Goal: Task Accomplishment & Management: Use online tool/utility

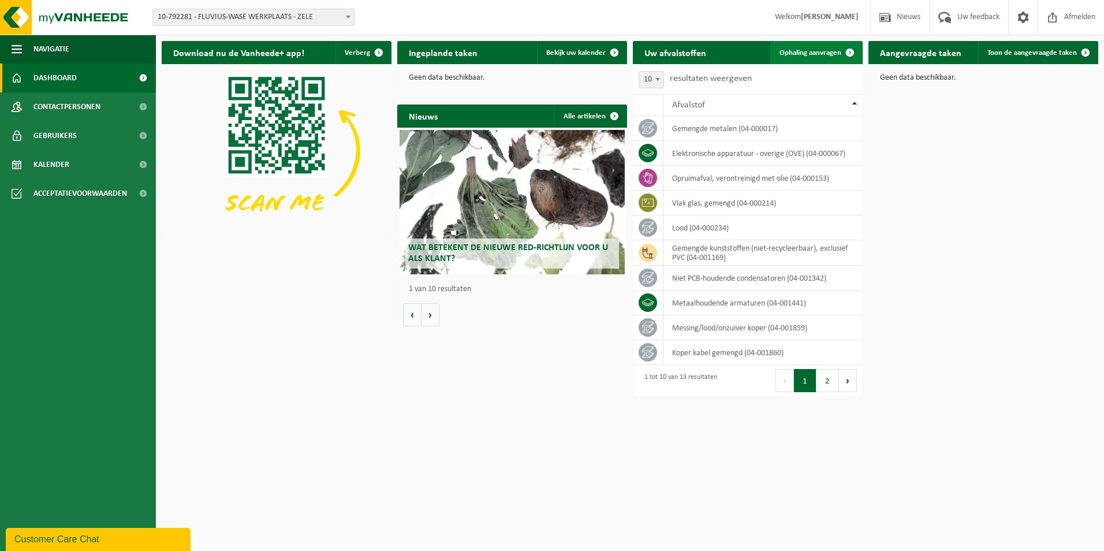
click at [810, 51] on span "Ophaling aanvragen" at bounding box center [811, 53] width 62 height 8
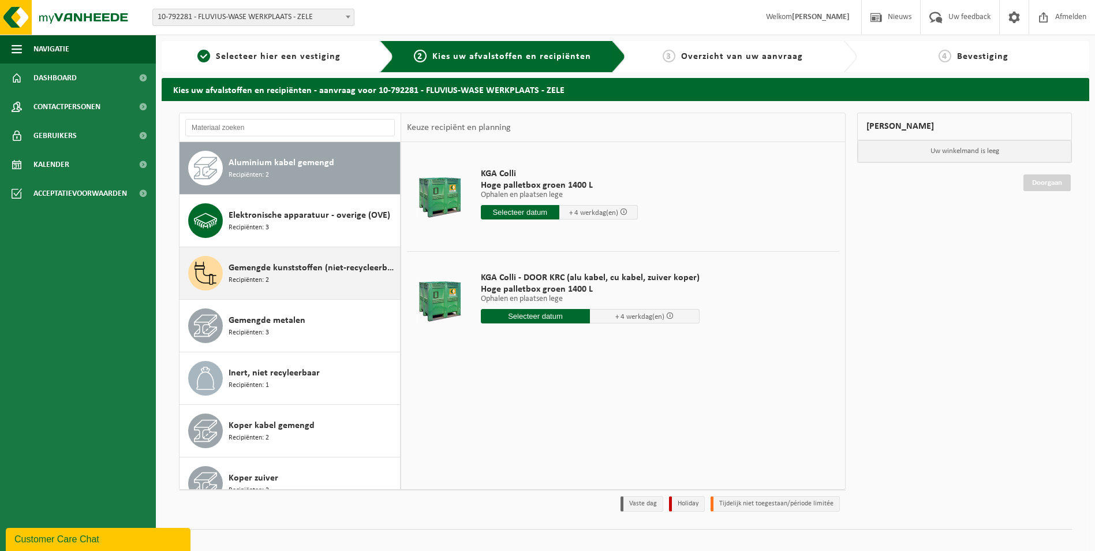
click at [290, 273] on span "Gemengde kunststoffen (niet-recycleerbaar), exclusief PVC" at bounding box center [313, 268] width 169 height 14
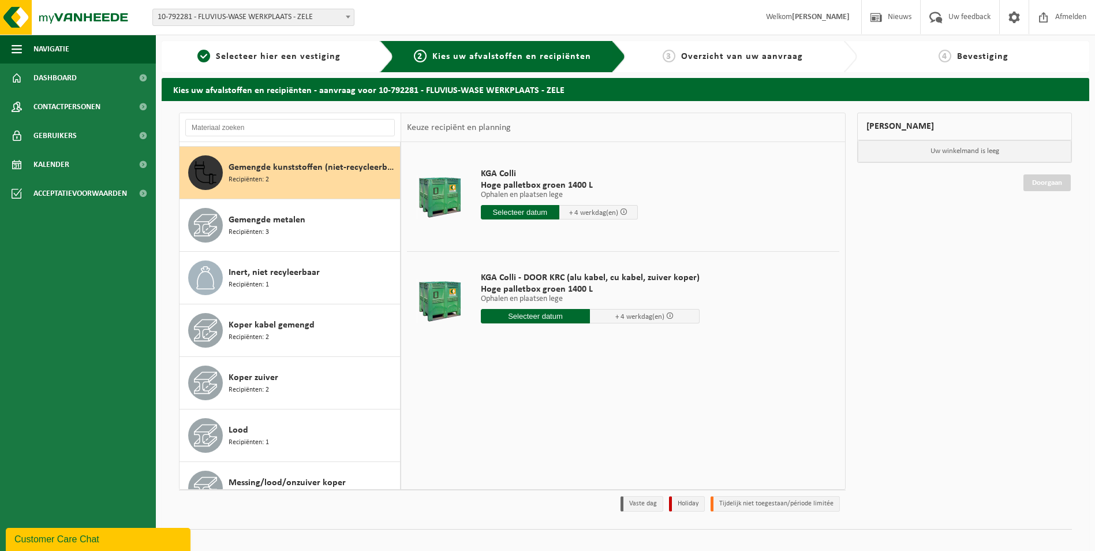
scroll to position [105, 0]
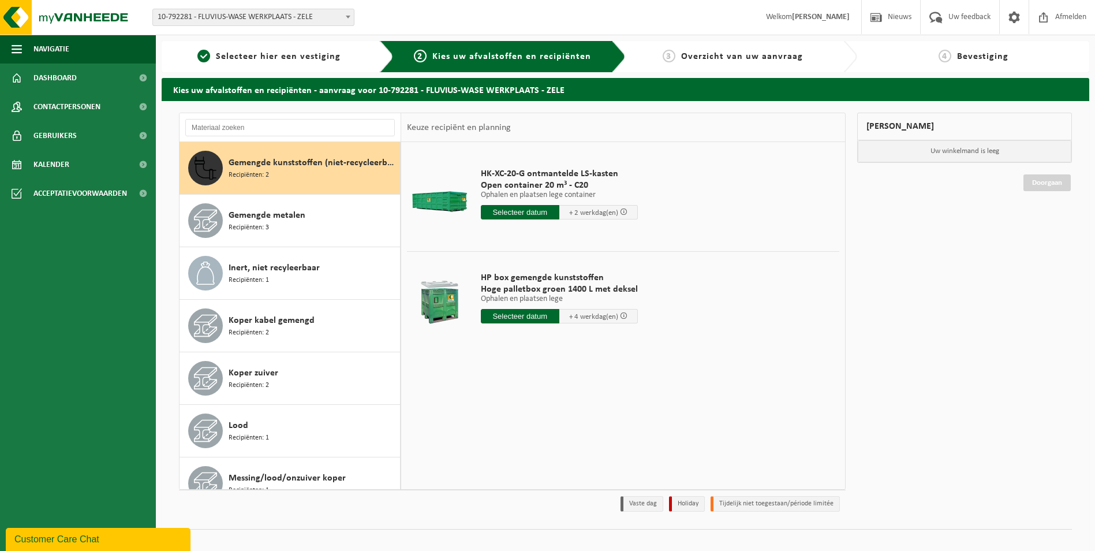
click at [510, 209] on input "text" at bounding box center [520, 212] width 79 height 14
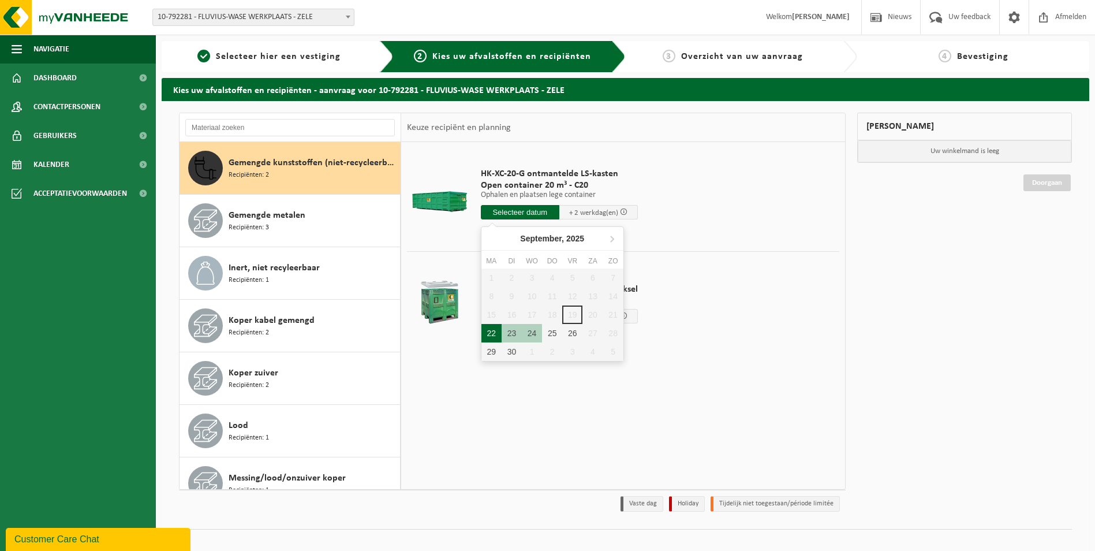
click at [487, 336] on div "22" at bounding box center [492, 333] width 20 height 18
type input "Van 2025-09-22"
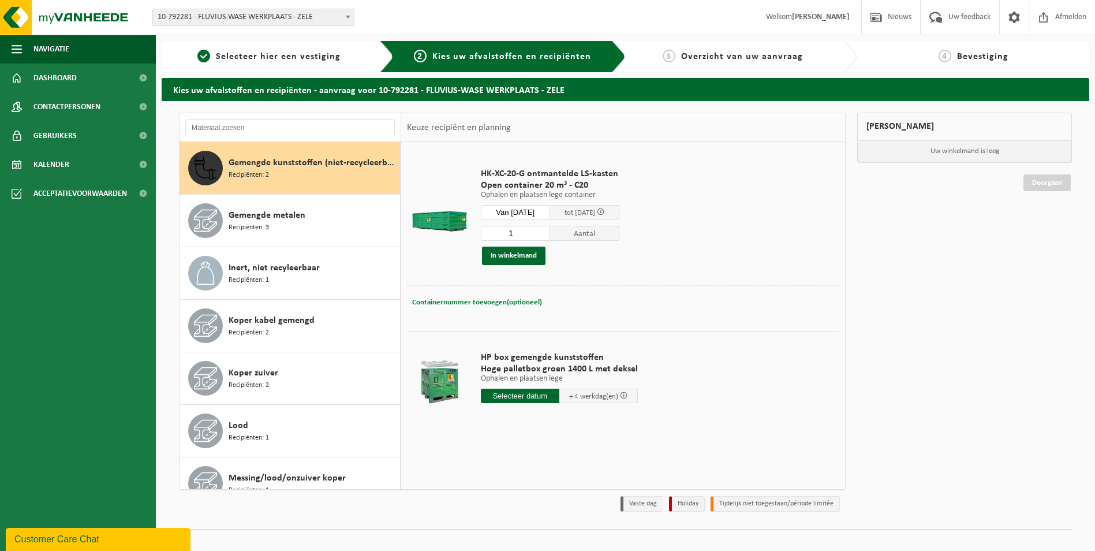
click at [478, 297] on button "Containernummer toevoegen(optioneel) Annuleren" at bounding box center [477, 302] width 132 height 16
type input "C20-5212"
click at [523, 253] on button "In winkelmand" at bounding box center [514, 256] width 64 height 18
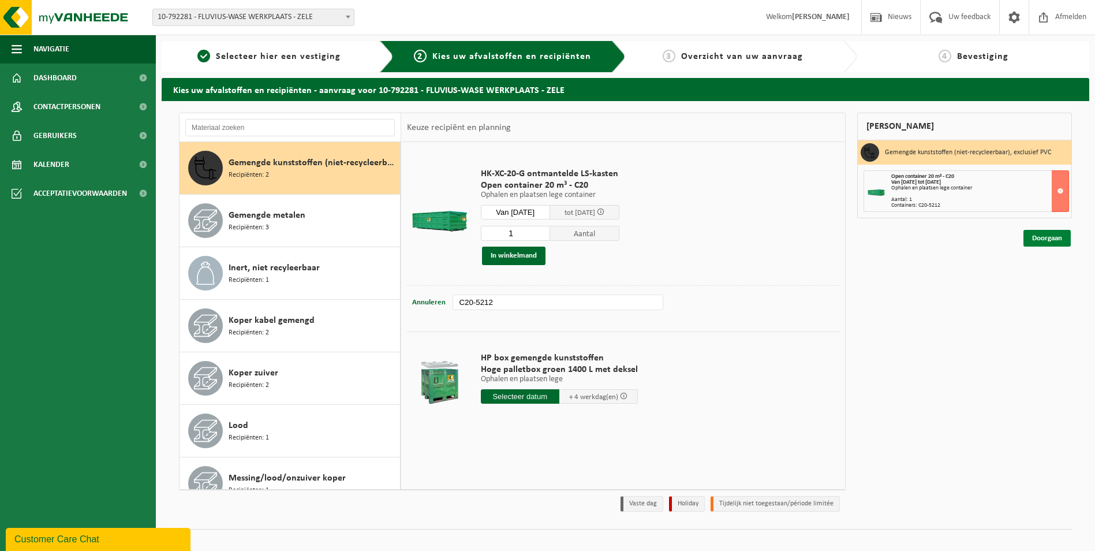
click at [1045, 243] on link "Doorgaan" at bounding box center [1047, 238] width 47 height 17
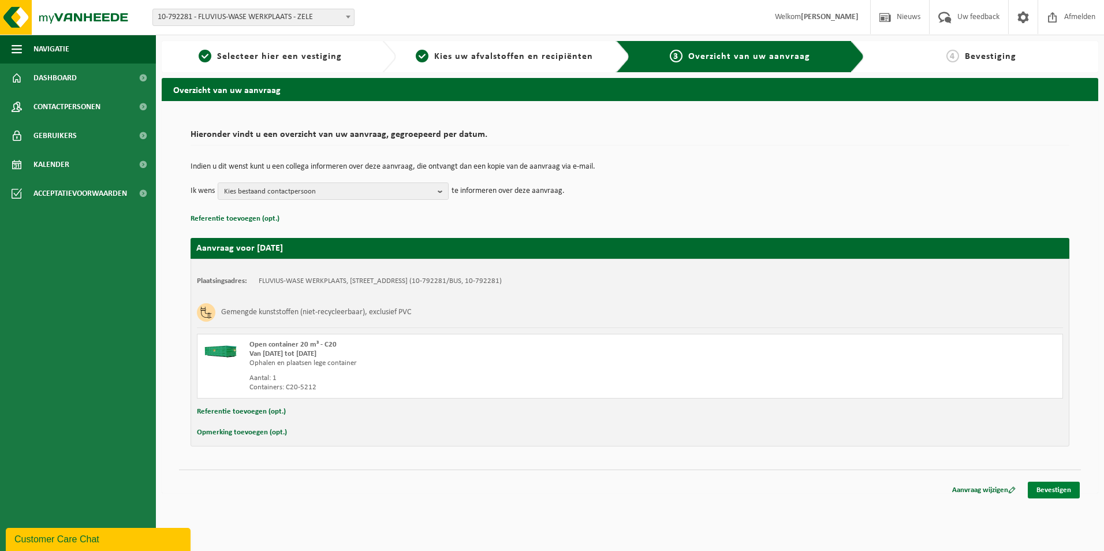
click at [1061, 488] on link "Bevestigen" at bounding box center [1054, 490] width 52 height 17
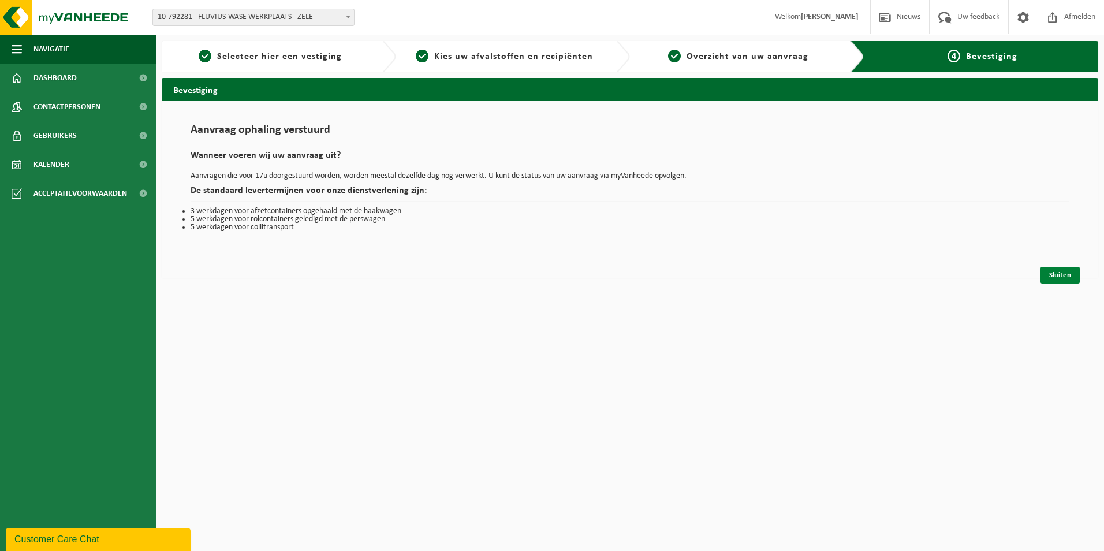
click at [1075, 270] on link "Sluiten" at bounding box center [1060, 275] width 39 height 17
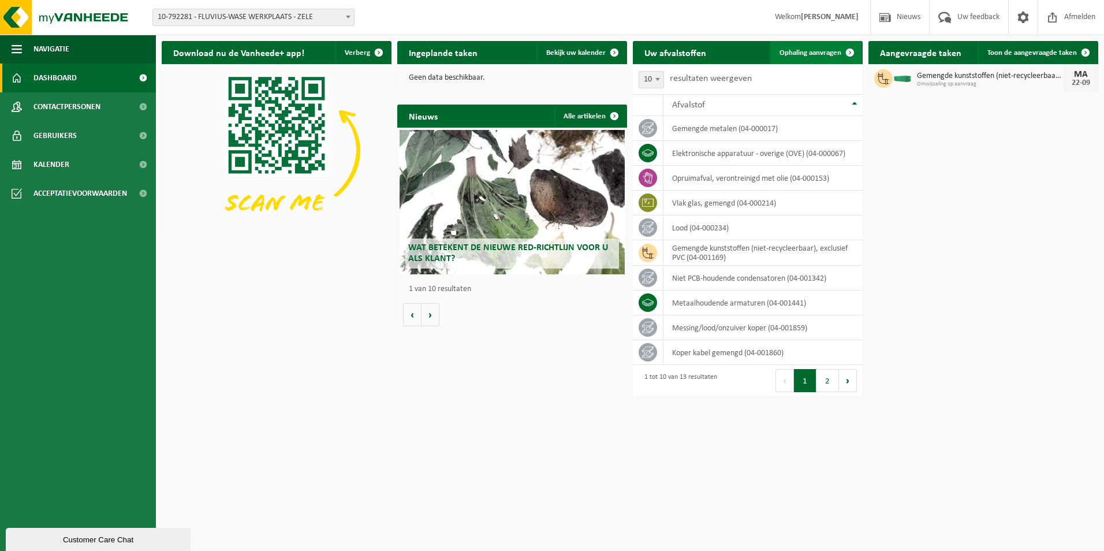
click at [807, 48] on link "Ophaling aanvragen" at bounding box center [815, 52] width 91 height 23
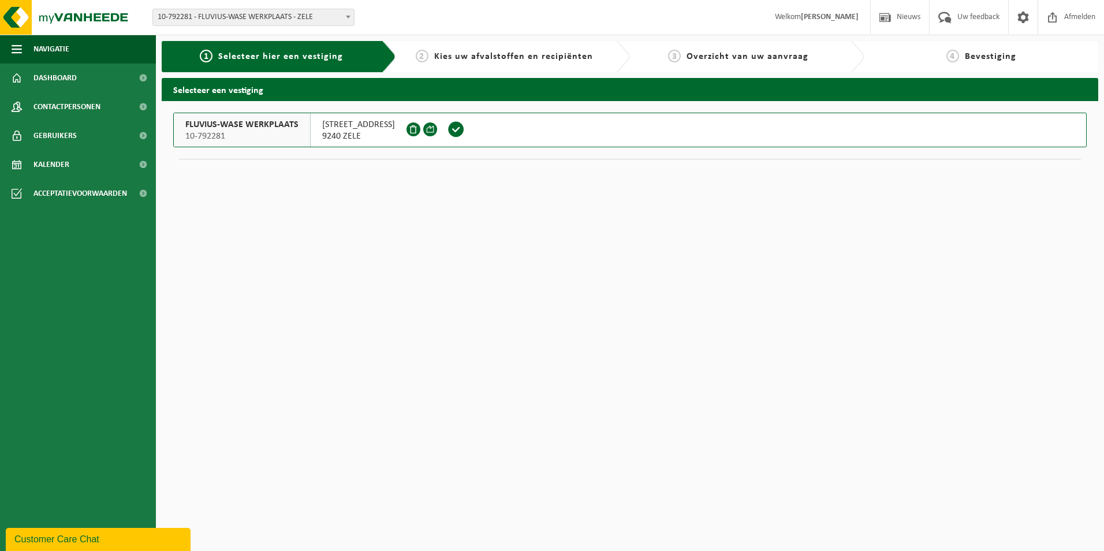
click at [245, 133] on span "10-792281" at bounding box center [241, 136] width 113 height 12
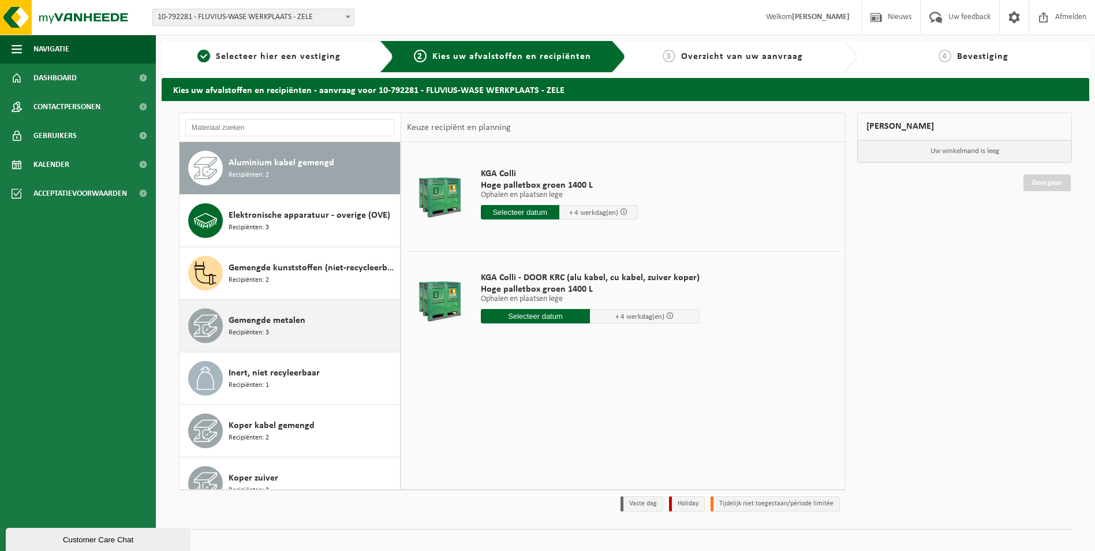
click at [307, 327] on div "Gemengde metalen Recipiënten: 3" at bounding box center [313, 325] width 169 height 35
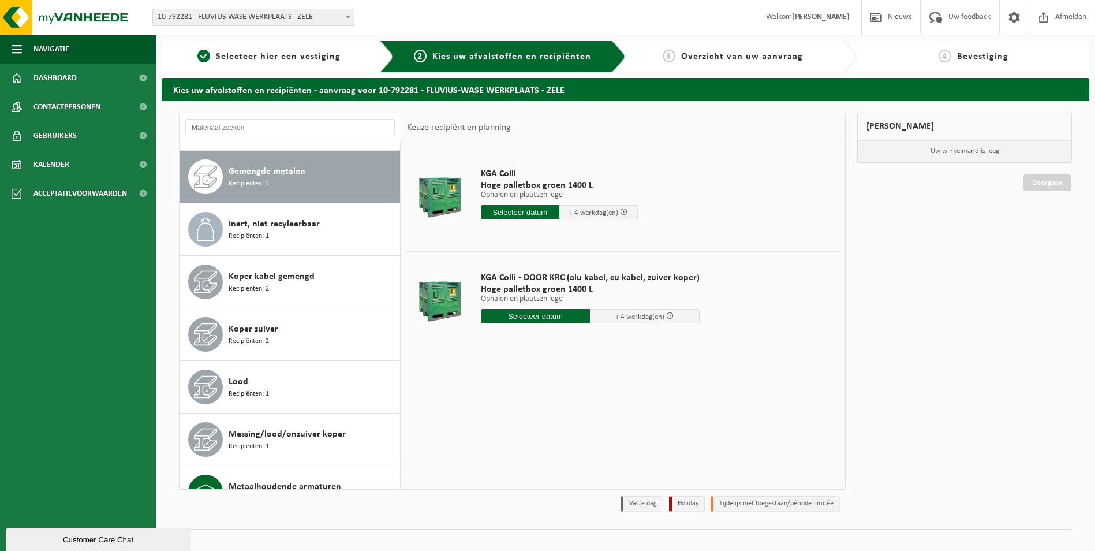
scroll to position [158, 0]
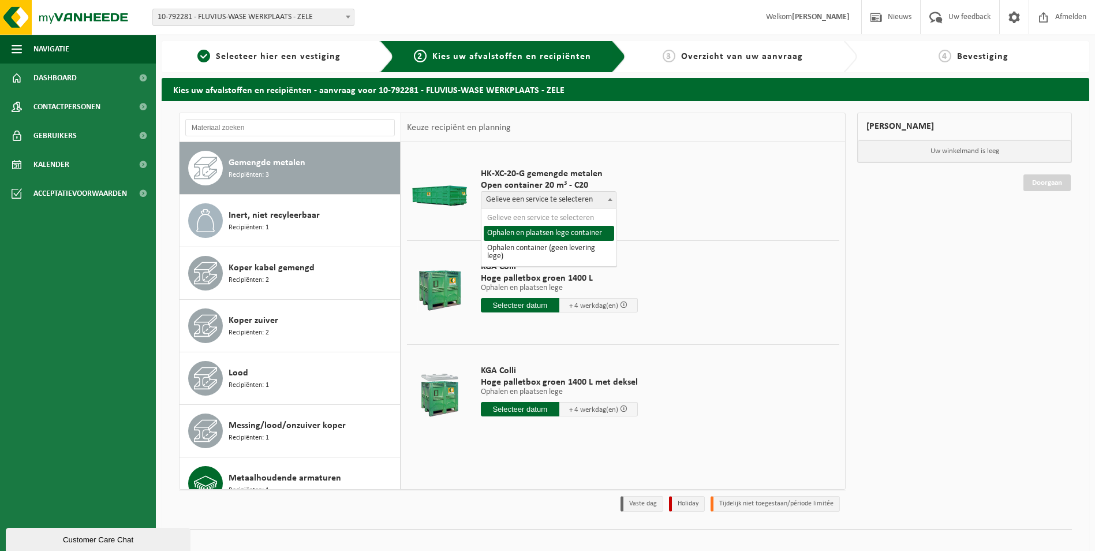
click at [538, 199] on span "Gelieve een service te selecteren" at bounding box center [549, 200] width 135 height 16
select select "P2PL-VEL-070472_HK-XC-20-GN-00_04-000017_46"
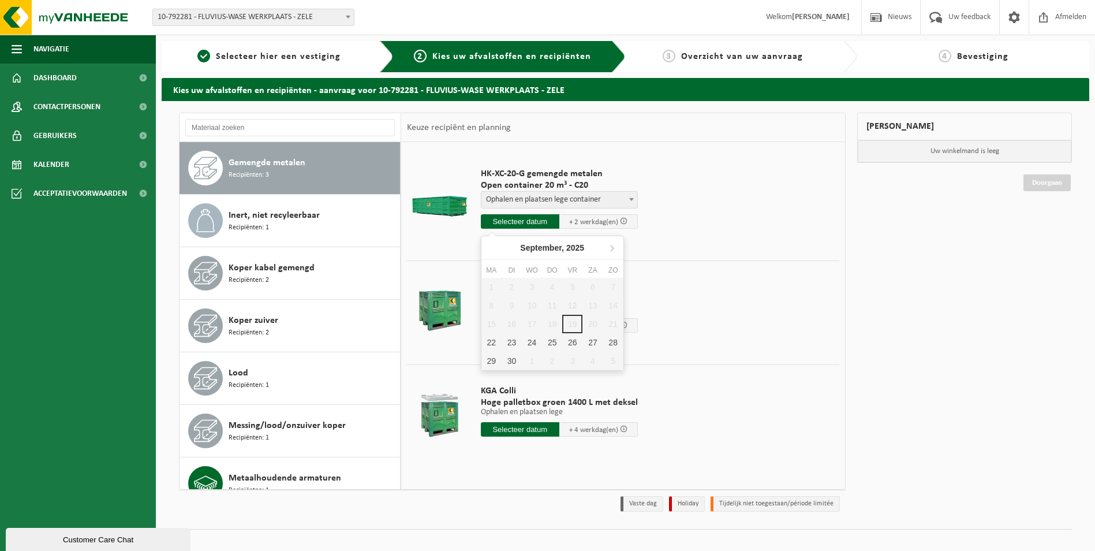
click at [527, 218] on input "text" at bounding box center [520, 221] width 79 height 14
click at [495, 340] on div "22" at bounding box center [492, 342] width 20 height 18
type input "Van 2025-09-22"
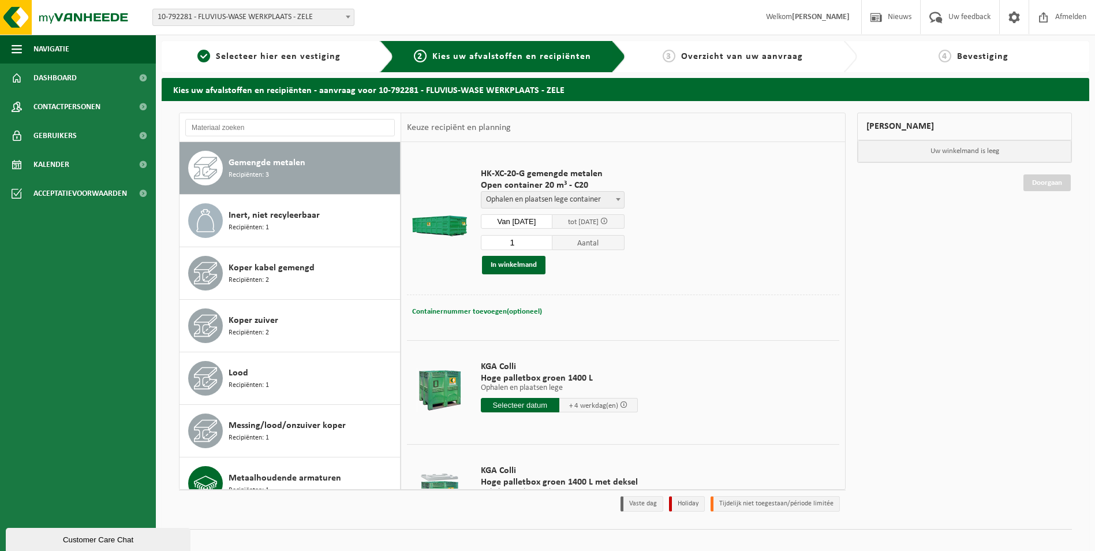
click at [487, 308] on span "Containernummer toevoegen(optioneel)" at bounding box center [477, 312] width 130 height 8
type input "C20-1517"
click at [519, 261] on button "In winkelmand" at bounding box center [514, 265] width 64 height 18
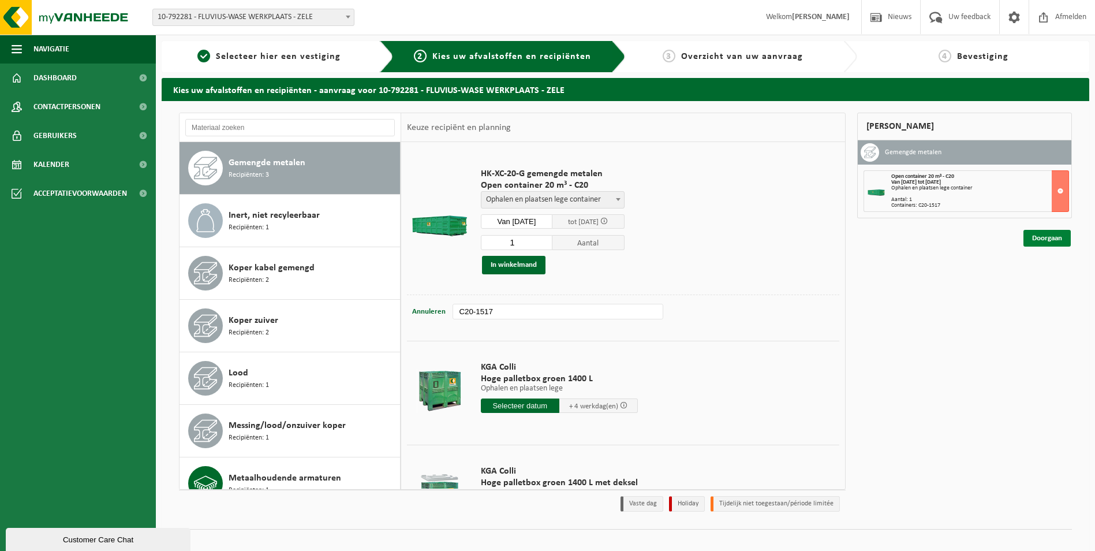
click at [1058, 236] on link "Doorgaan" at bounding box center [1047, 238] width 47 height 17
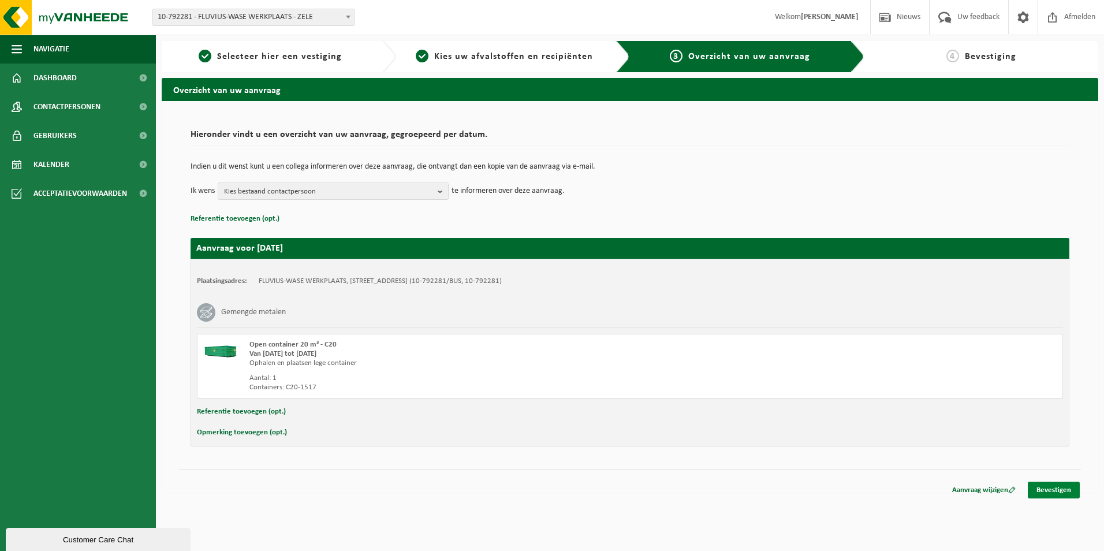
click at [1054, 485] on link "Bevestigen" at bounding box center [1054, 490] width 52 height 17
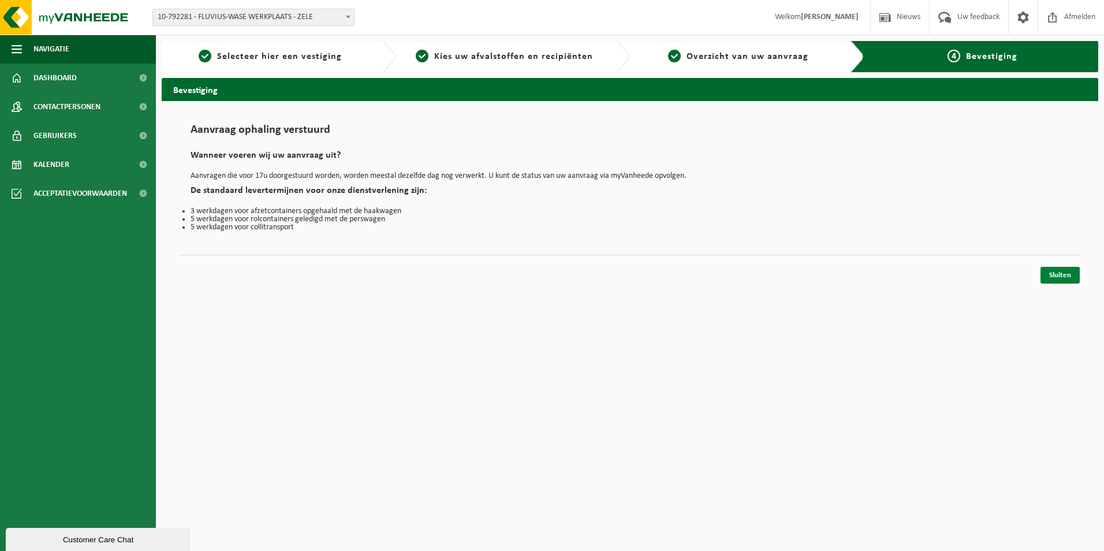
click at [1059, 271] on link "Sluiten" at bounding box center [1060, 275] width 39 height 17
